Goal: Contribute content: Add original content to the website for others to see

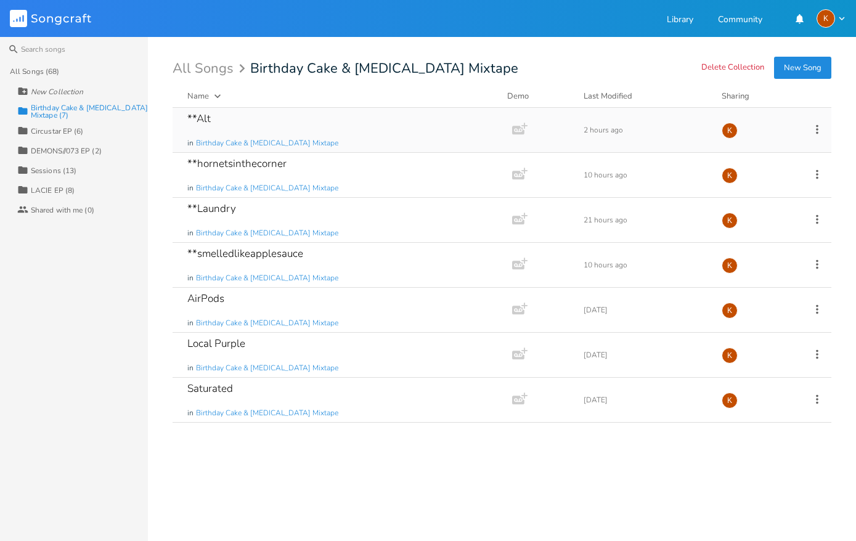
click at [298, 121] on div "**Alt in Birthday Cake & [MEDICAL_DATA] Mixtape" at bounding box center [339, 130] width 305 height 44
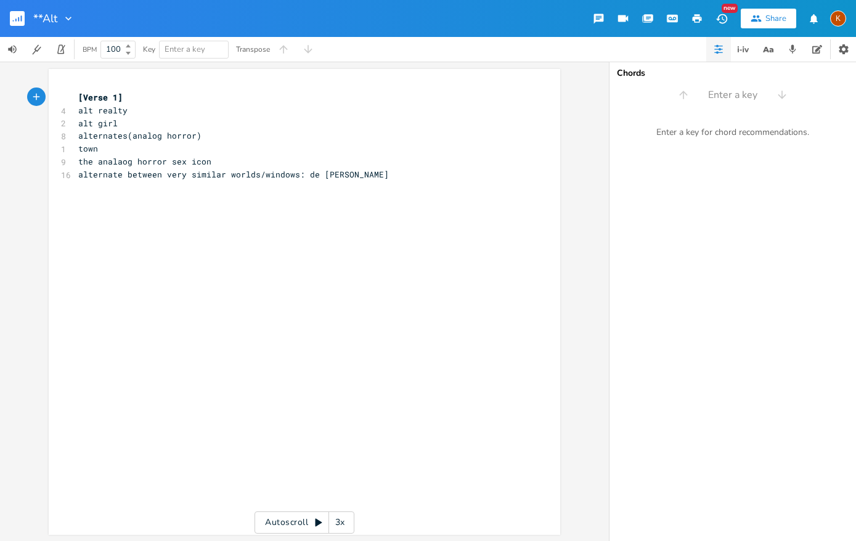
click at [389, 181] on pre "​" at bounding box center [298, 187] width 445 height 13
type textarea "it took two men"
type textarea "the"
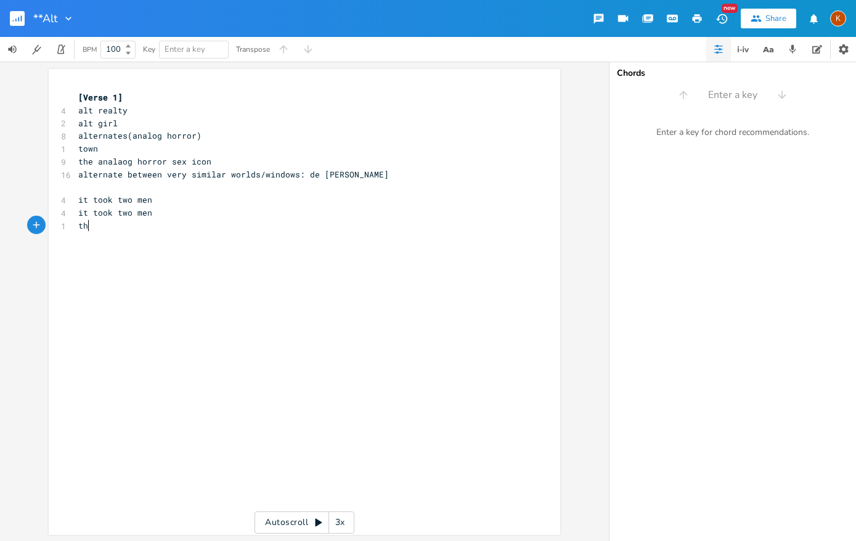
scroll to position [0, 12]
type textarea "e o"
type textarea "pukk"
type textarea "ll barbed wire"
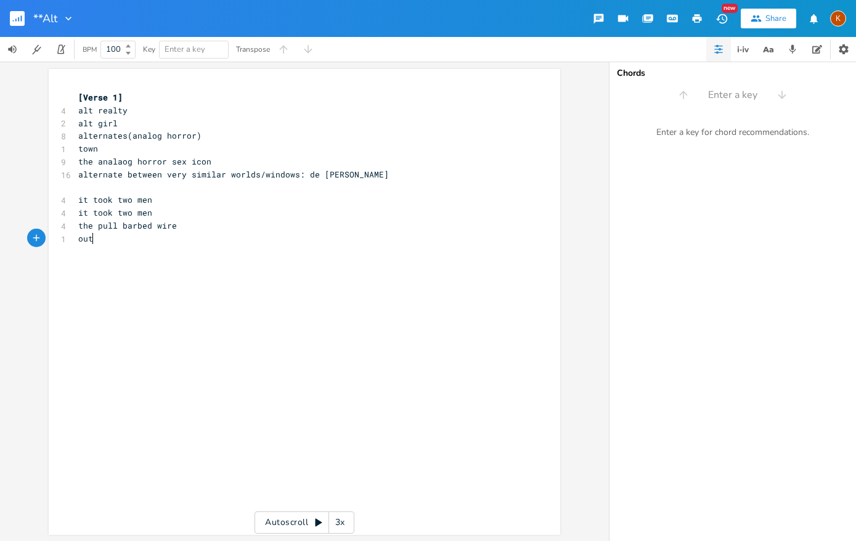
scroll to position [0, 14]
type textarea "out of hi"
type textarea "s throat"
